Goal: Contribute content: Contribute content

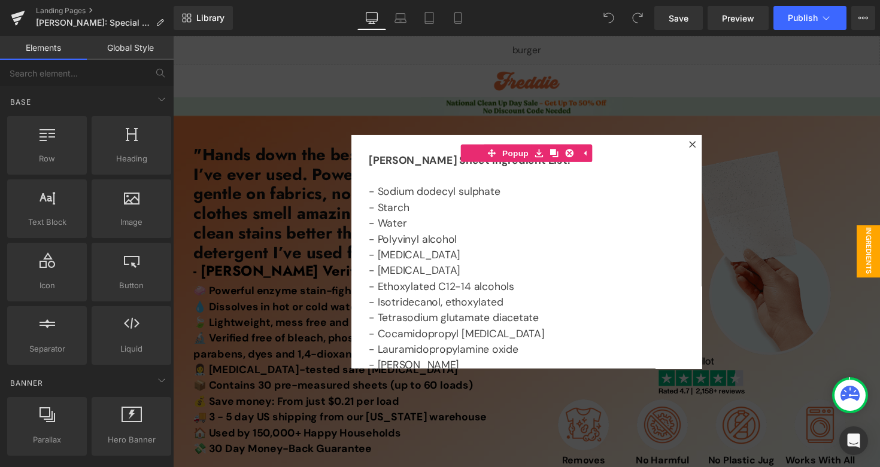
click at [589, 104] on div at bounding box center [535, 257] width 724 height 442
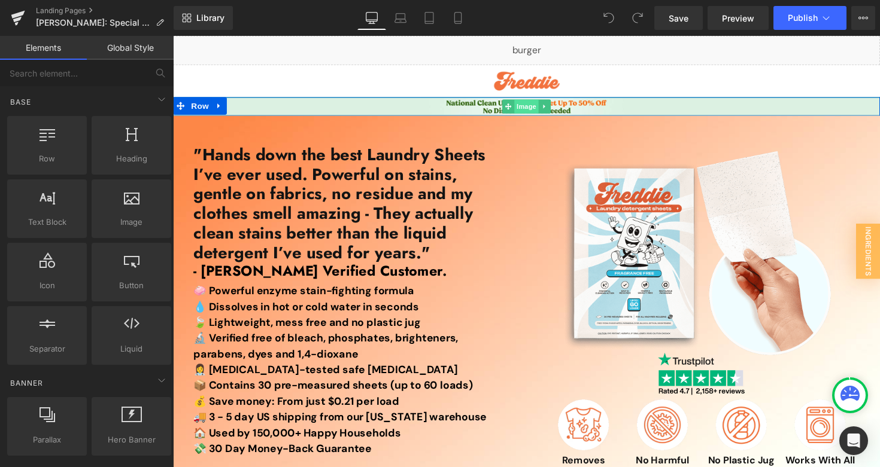
click at [529, 108] on span "Image" at bounding box center [534, 108] width 25 height 14
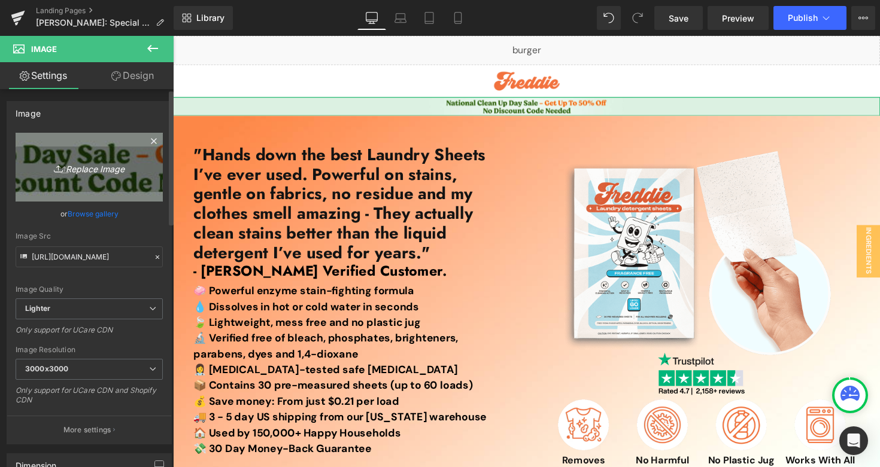
click at [79, 150] on link "Replace Image" at bounding box center [89, 167] width 147 height 69
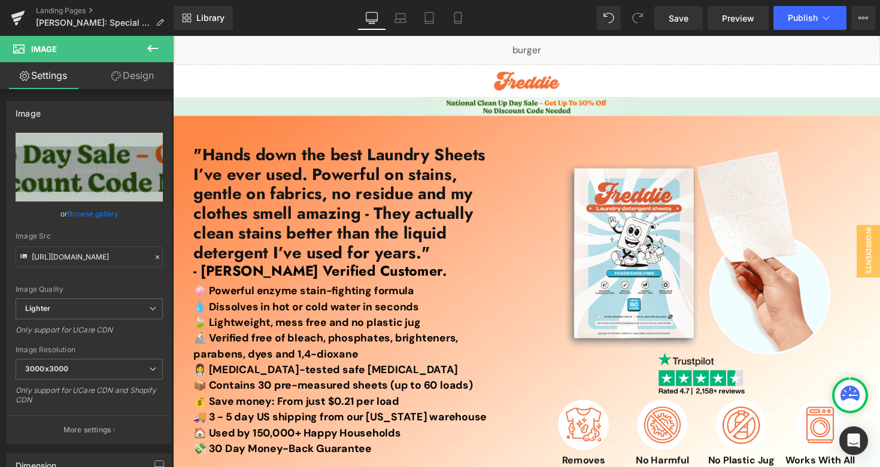
type input "C:\fakepath\Laundry Reset Sale Top Banner (1).jpg"
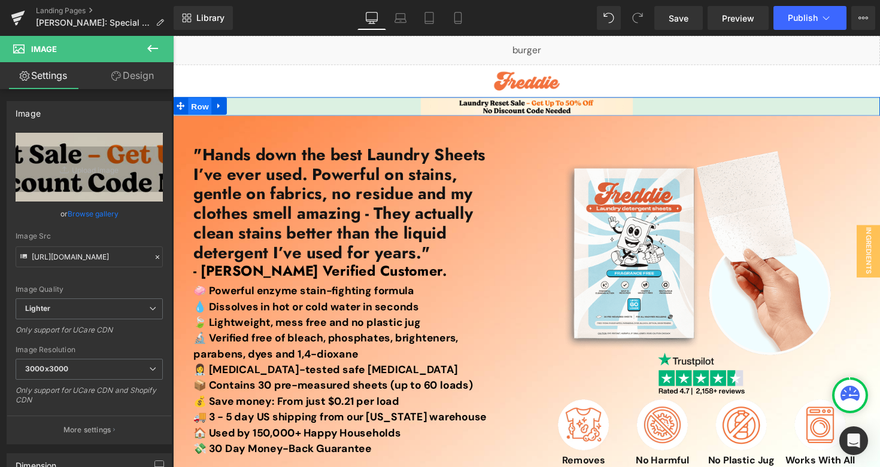
click at [197, 107] on span "Row" at bounding box center [200, 108] width 24 height 18
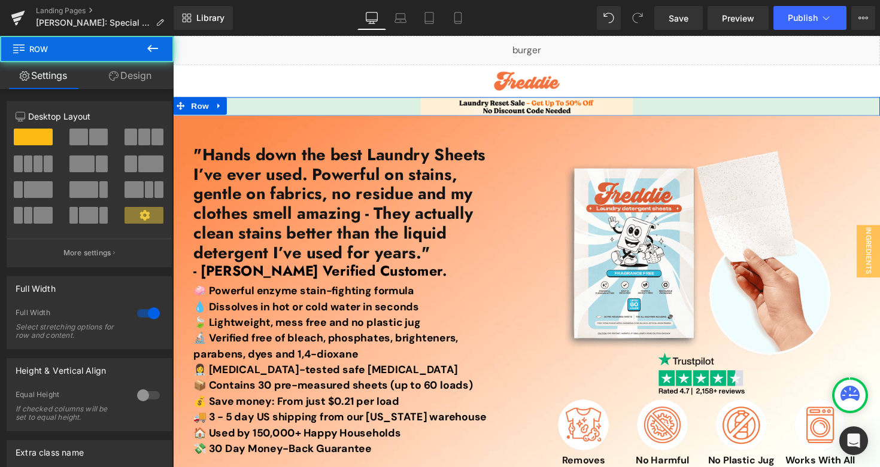
click at [139, 83] on link "Design" at bounding box center [130, 75] width 87 height 27
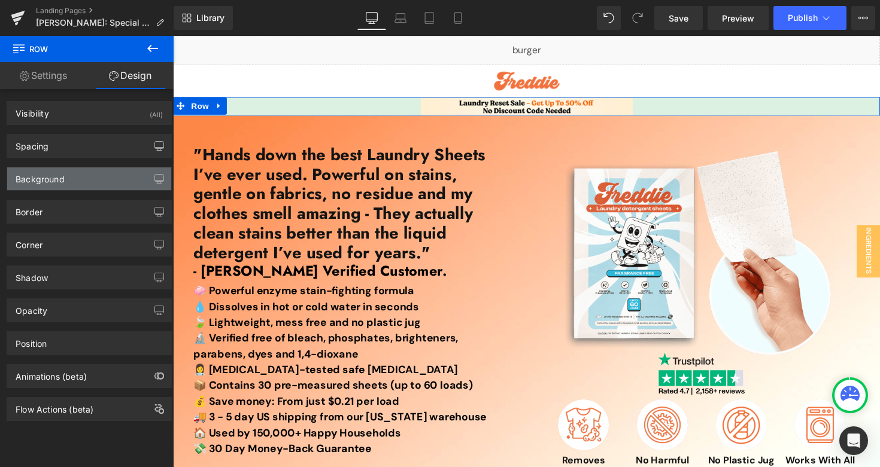
click at [68, 177] on div "Background" at bounding box center [89, 179] width 164 height 23
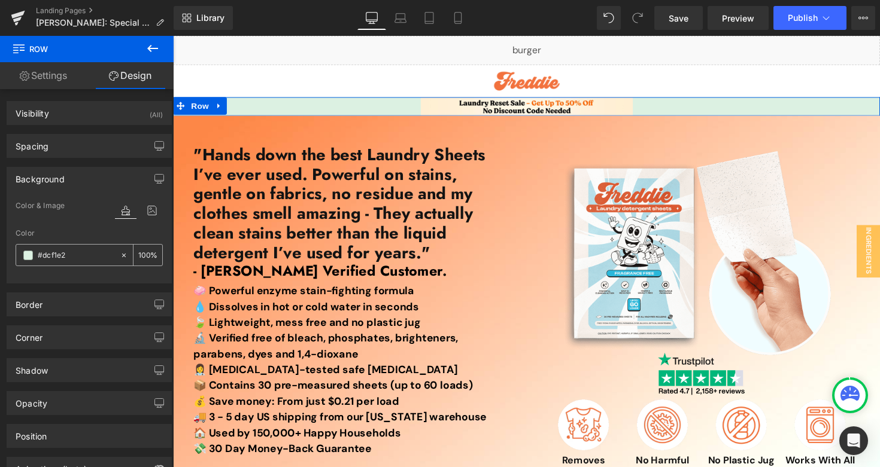
click at [79, 253] on input "text" at bounding box center [76, 255] width 77 height 13
paste input "FFEED"
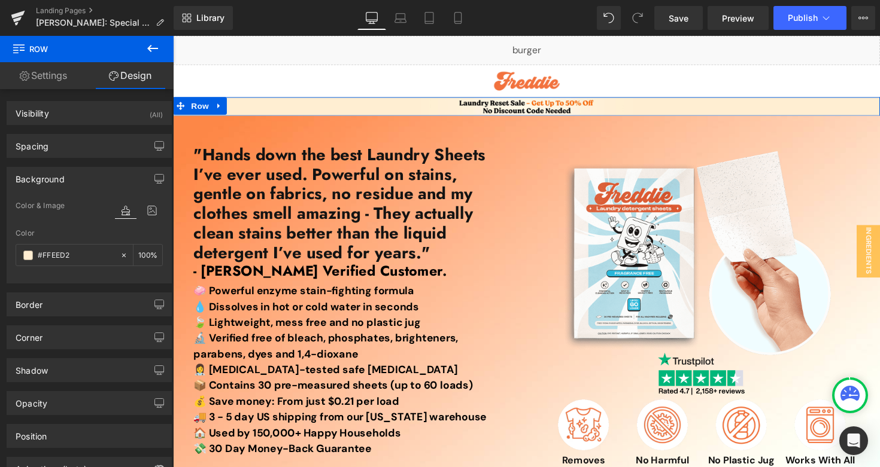
type input "#FFEED2"
click at [79, 233] on div "Color" at bounding box center [89, 233] width 147 height 8
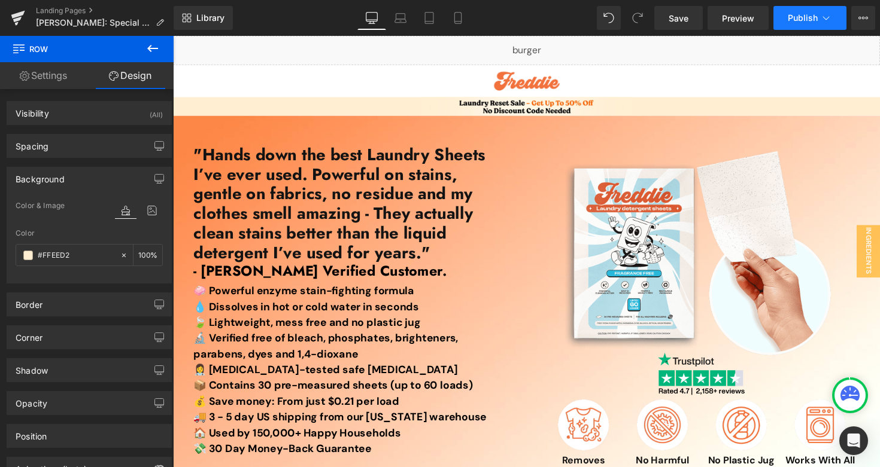
click at [792, 19] on span "Publish" at bounding box center [802, 18] width 30 height 10
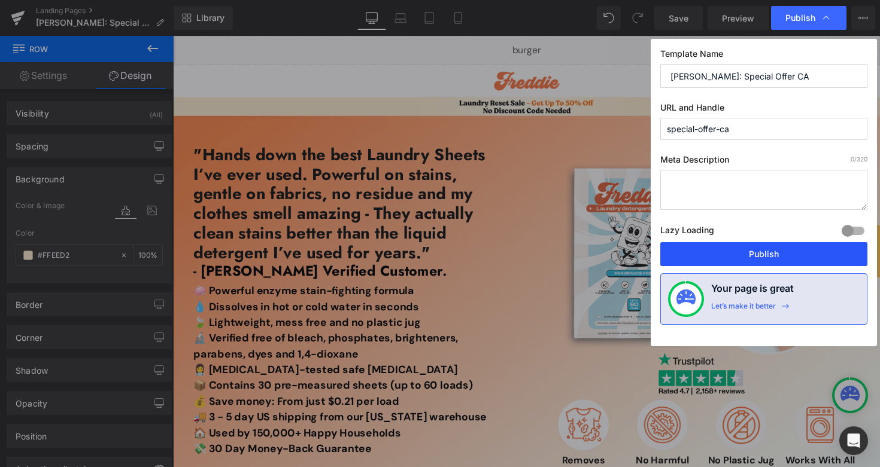
click at [713, 261] on button "Publish" at bounding box center [763, 254] width 207 height 24
